Goal: Task Accomplishment & Management: Use online tool/utility

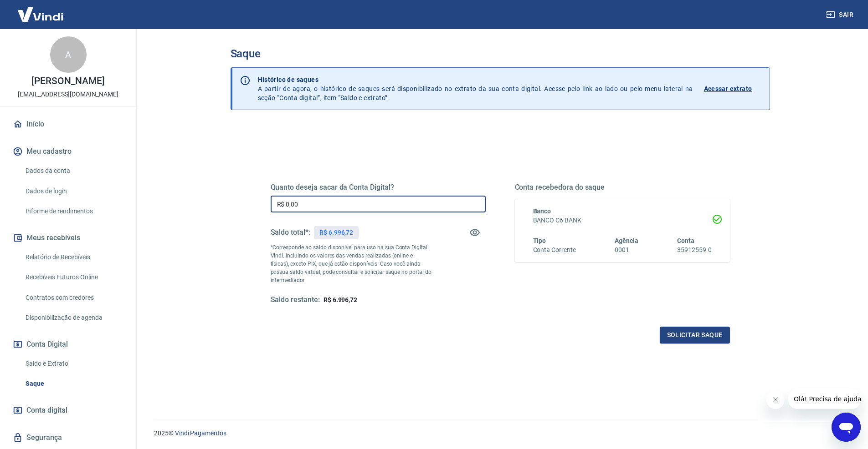
drag, startPoint x: 361, startPoint y: 199, endPoint x: 207, endPoint y: 214, distance: 154.7
click at [207, 214] on main "Saque Histórico de saques A partir de agora, o histórico de saques será disponi…" at bounding box center [499, 239] width 735 height 420
type input "R$ 6.996,00"
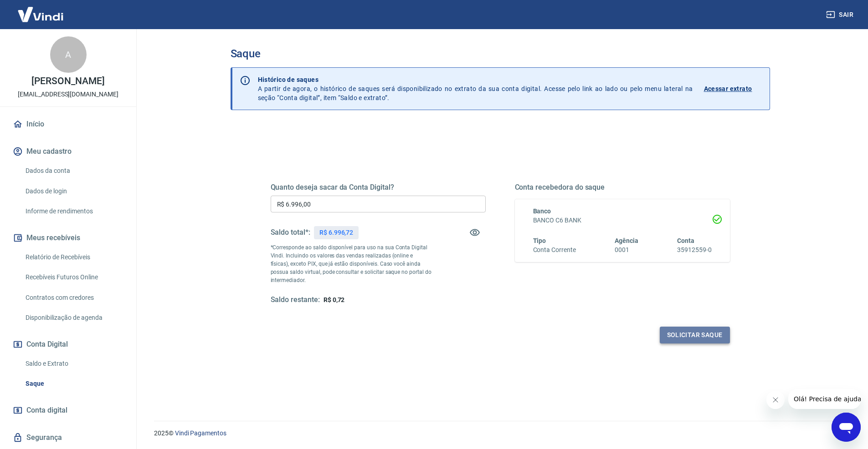
click at [689, 332] on button "Solicitar saque" at bounding box center [694, 335] width 70 height 17
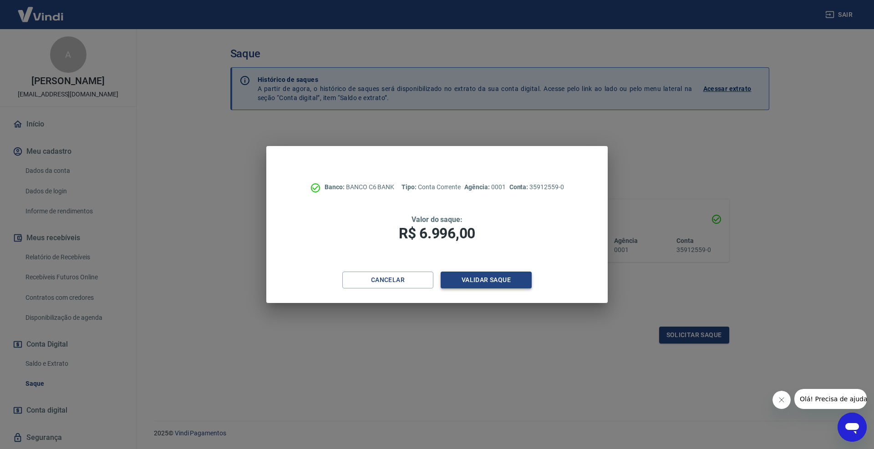
click at [515, 282] on button "Validar saque" at bounding box center [486, 280] width 91 height 17
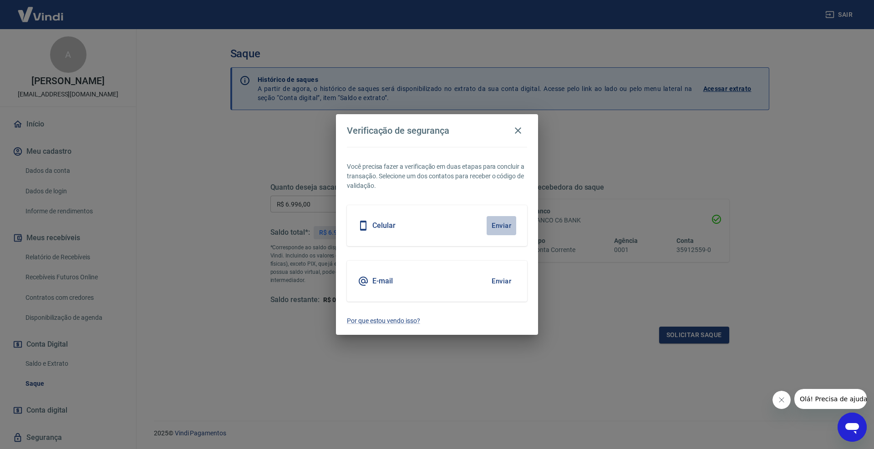
click at [499, 228] on button "Enviar" at bounding box center [502, 225] width 30 height 19
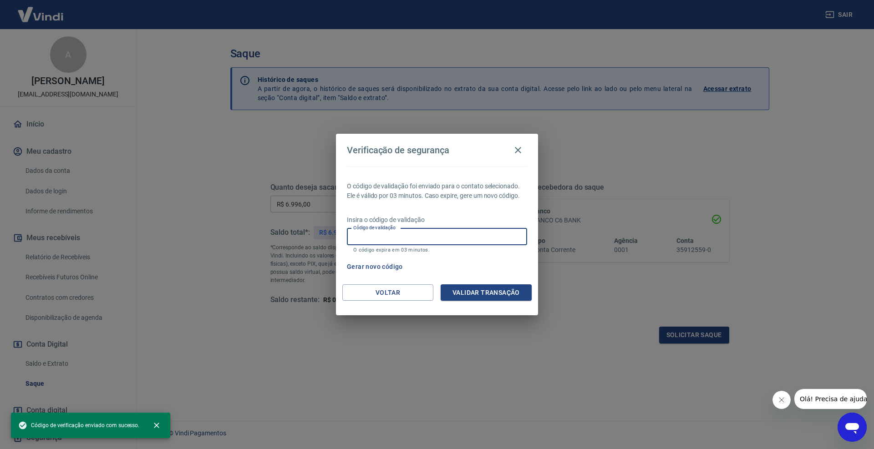
click at [384, 235] on input "Código de validação" at bounding box center [437, 237] width 180 height 17
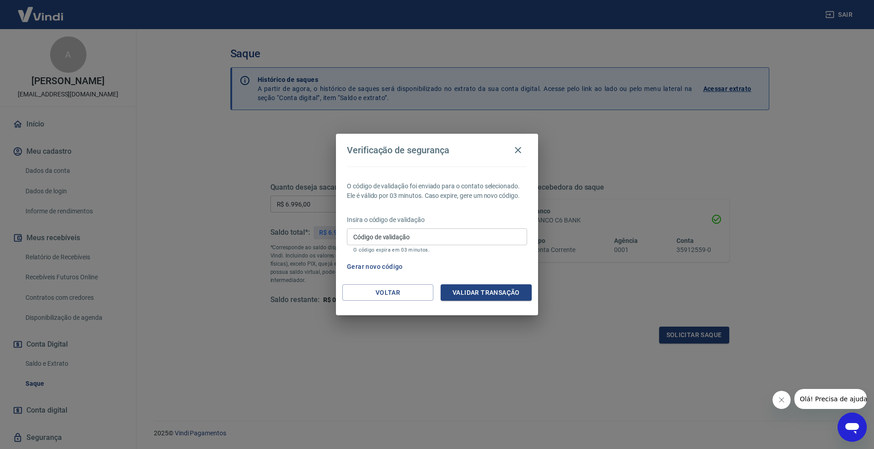
click at [386, 250] on p "O código expira em 03 minutos." at bounding box center [437, 250] width 168 height 6
click at [391, 240] on input "Código de validação" at bounding box center [437, 237] width 180 height 17
type input "718802"
click at [504, 291] on button "Validar transação" at bounding box center [486, 293] width 91 height 17
